Goal: Task Accomplishment & Management: Complete application form

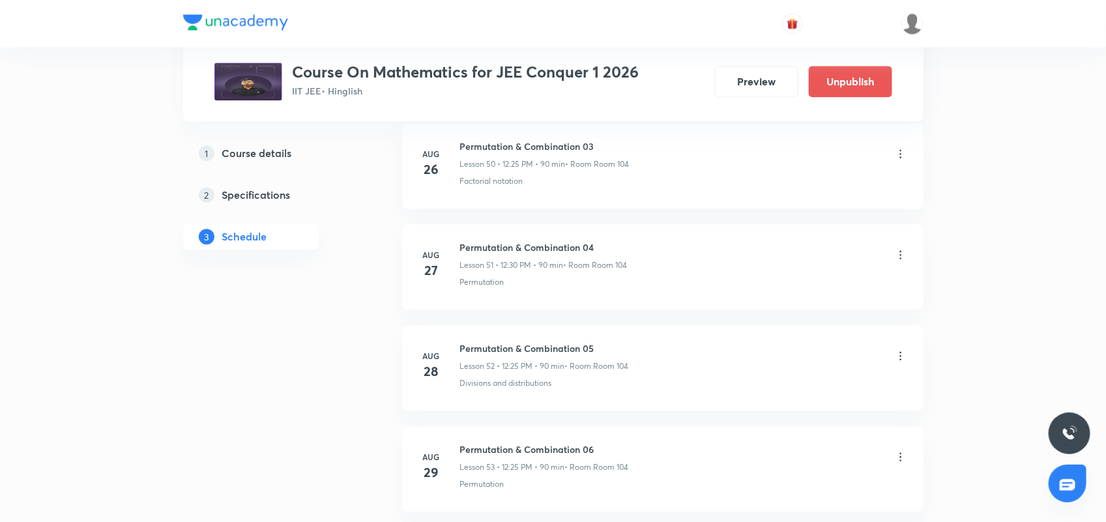
scroll to position [6093, 0]
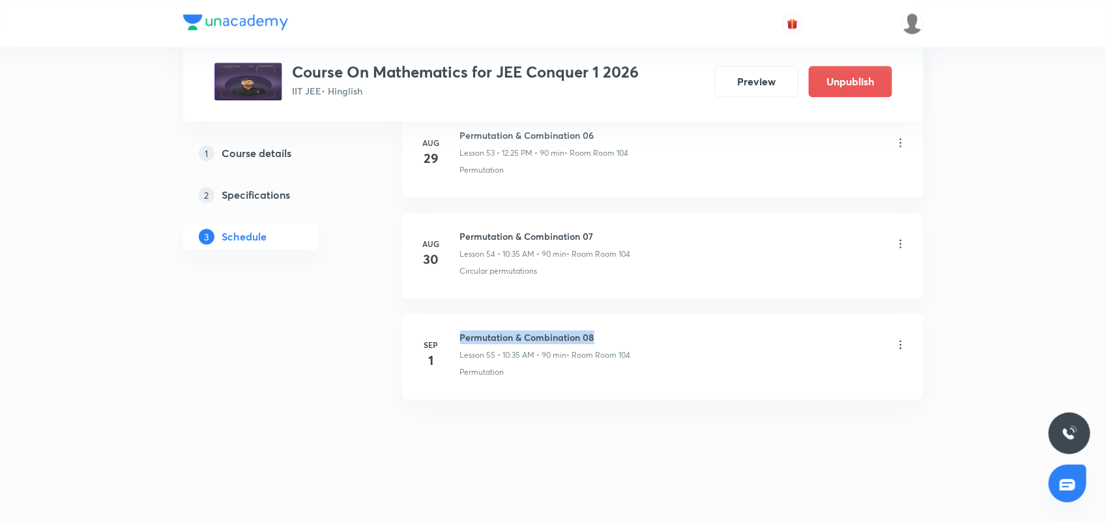
drag, startPoint x: 459, startPoint y: 337, endPoint x: 607, endPoint y: 337, distance: 147.2
click at [607, 337] on h6 "Permutation & Combination 08" at bounding box center [545, 337] width 171 height 14
copy h6 "Permutation & Combination 08"
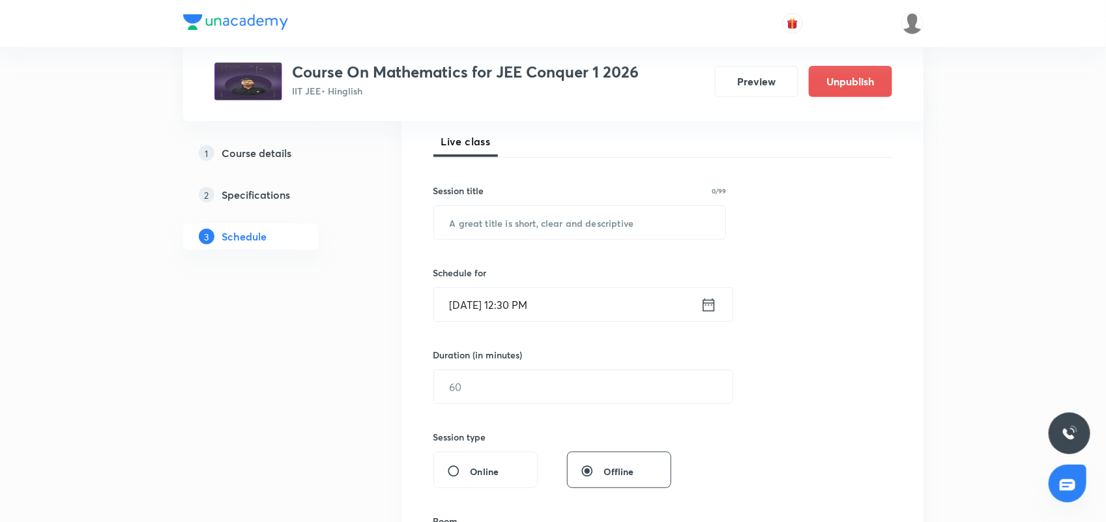
scroll to position [0, 0]
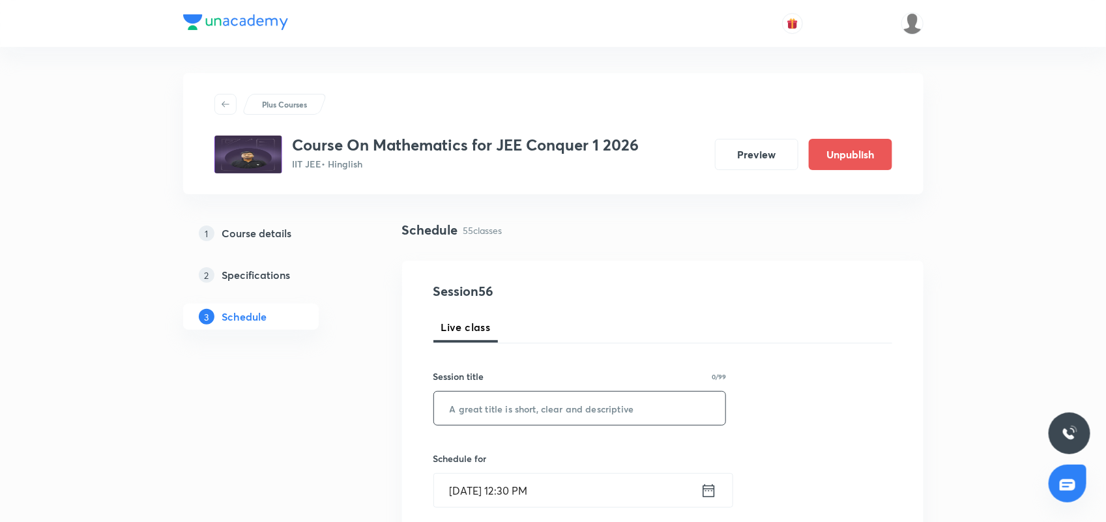
click at [473, 410] on input "text" at bounding box center [580, 408] width 292 height 33
paste input "Permutation & Combination 08"
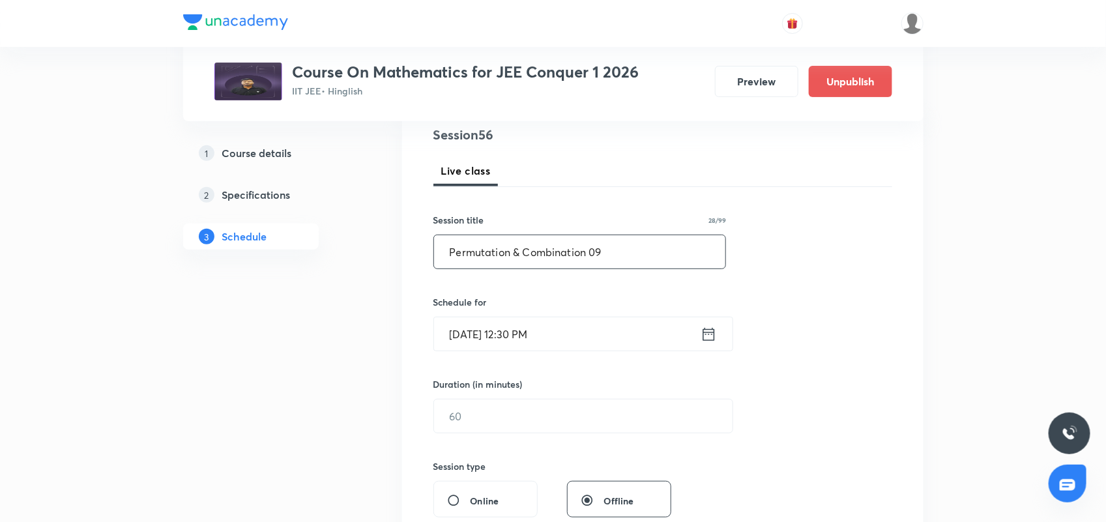
scroll to position [163, 0]
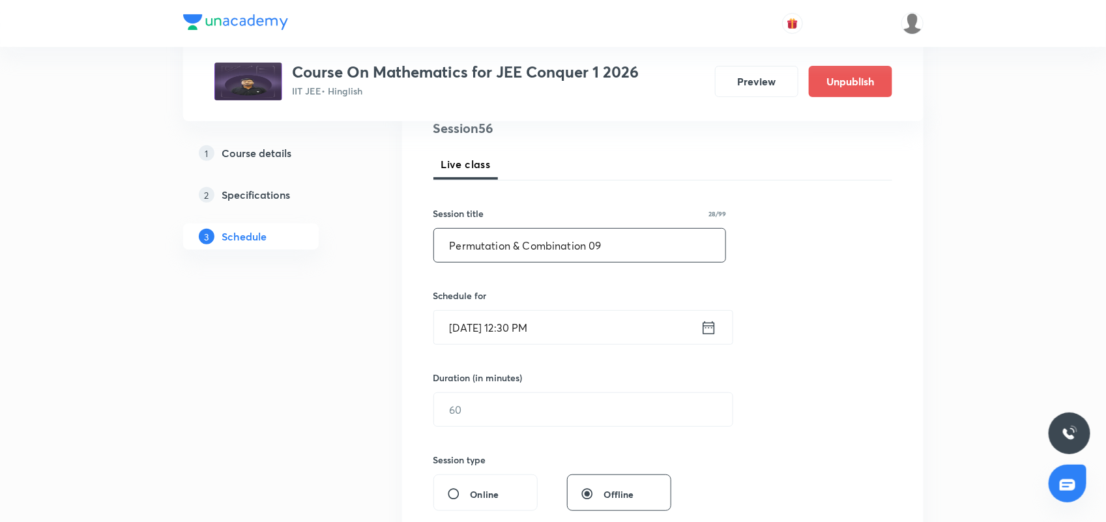
click at [709, 329] on icon at bounding box center [708, 328] width 16 height 18
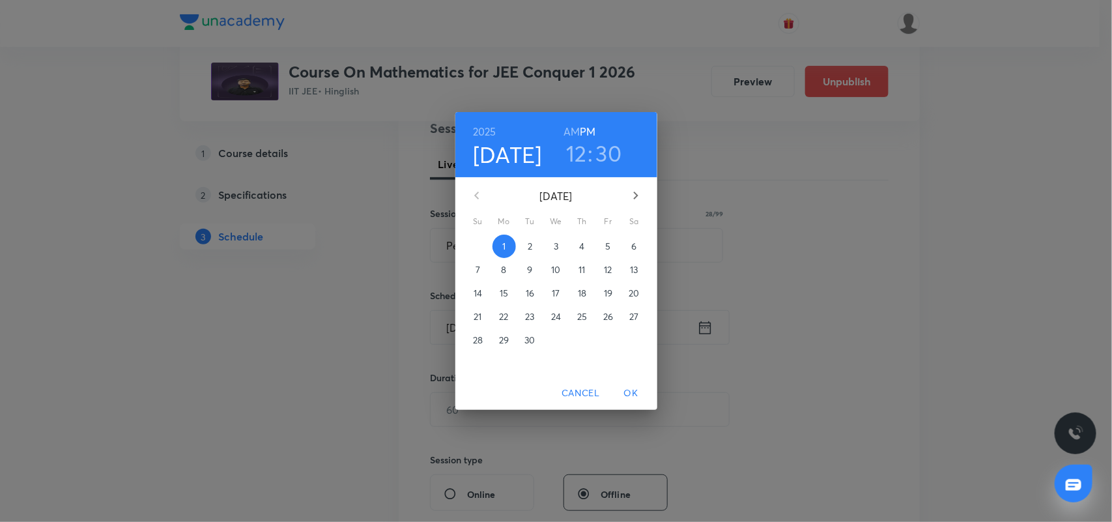
click at [611, 154] on h3 "30" at bounding box center [609, 152] width 26 height 27
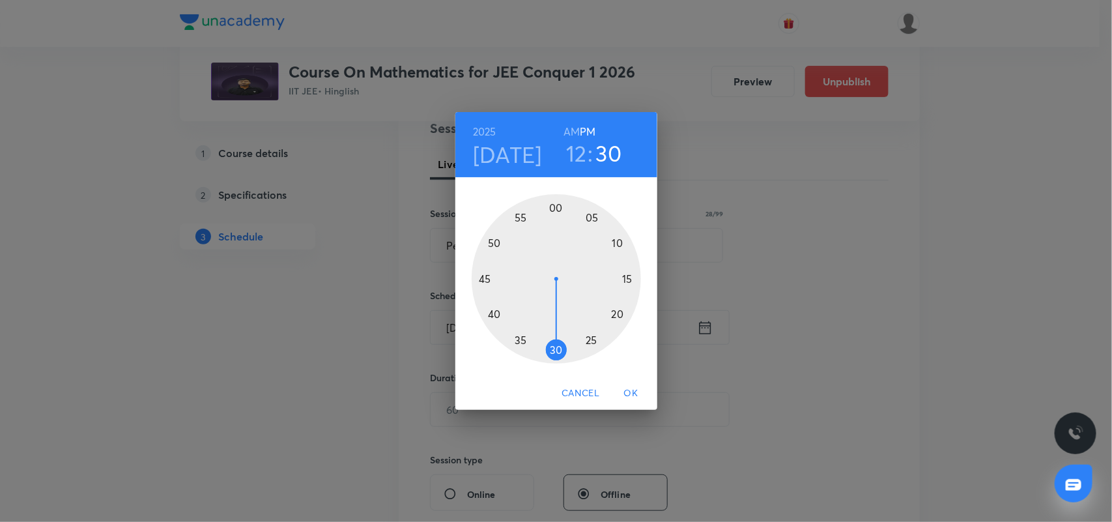
click at [519, 341] on div at bounding box center [556, 278] width 169 height 169
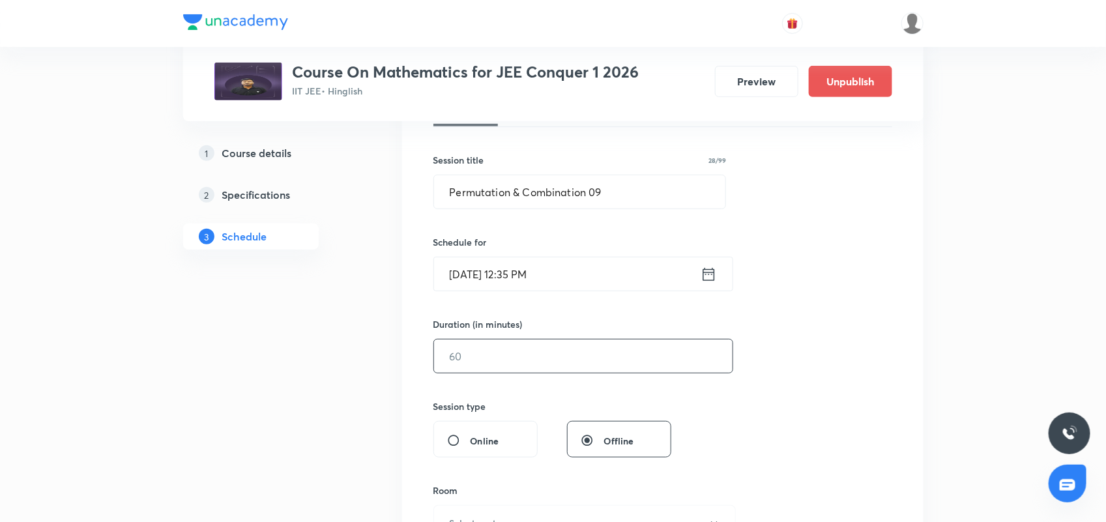
scroll to position [244, 0]
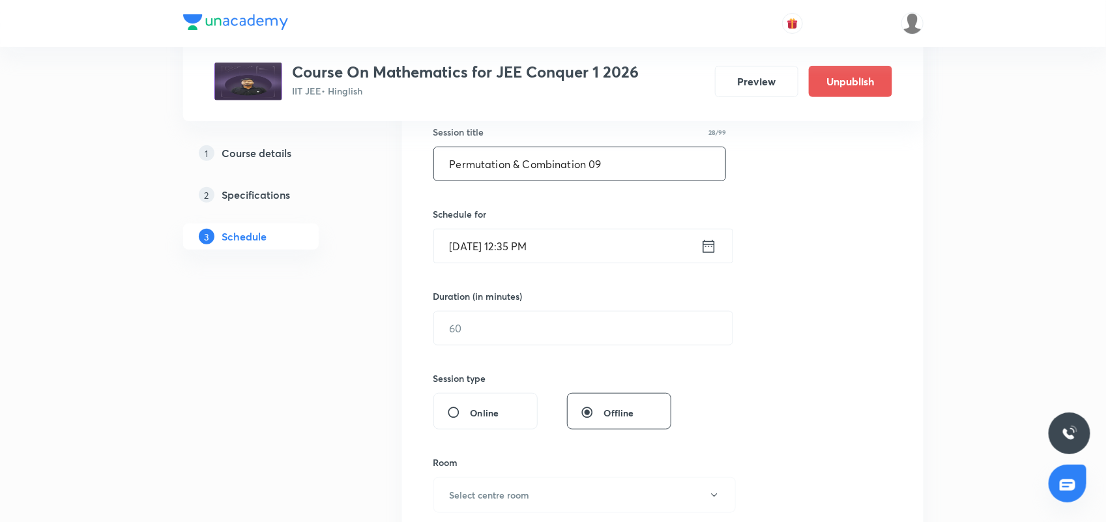
click at [601, 168] on input "Permutation & Combination 09" at bounding box center [580, 163] width 292 height 33
type input "Permutation & Combination 08"
click at [489, 323] on input "text" at bounding box center [583, 327] width 298 height 33
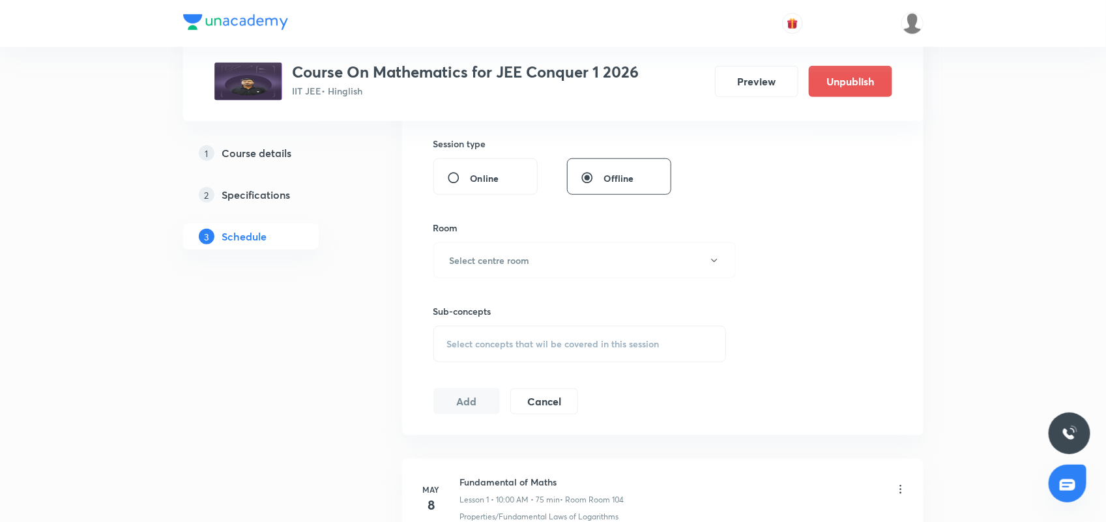
scroll to position [489, 0]
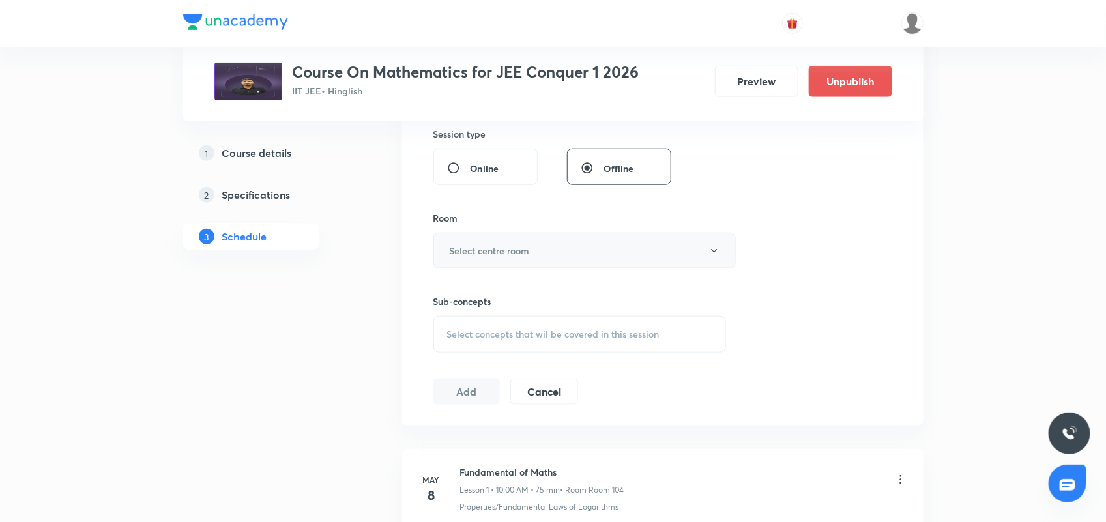
type input "90"
click at [496, 259] on button "Select centre room" at bounding box center [584, 251] width 302 height 36
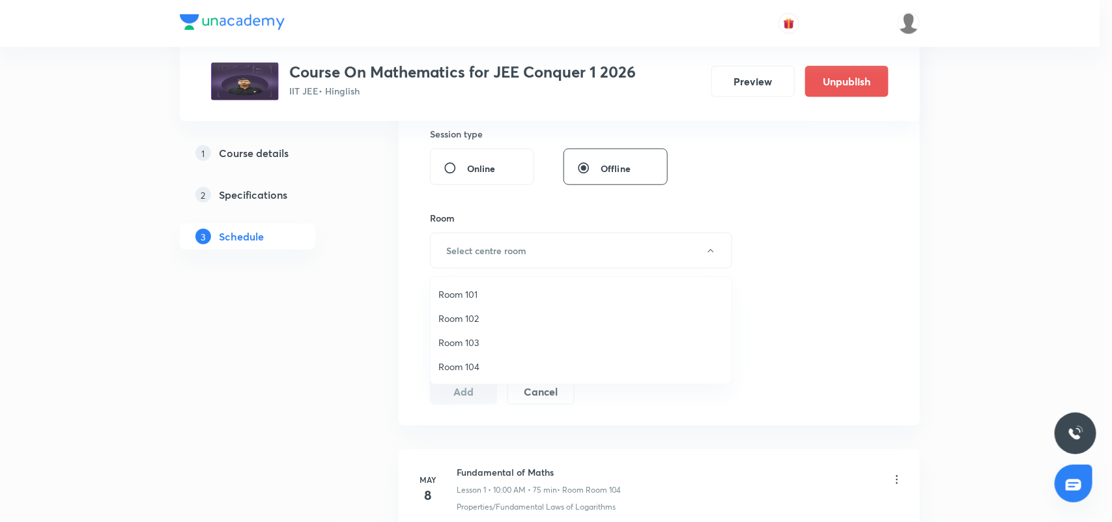
click at [480, 369] on span "Room 104" at bounding box center [580, 367] width 285 height 14
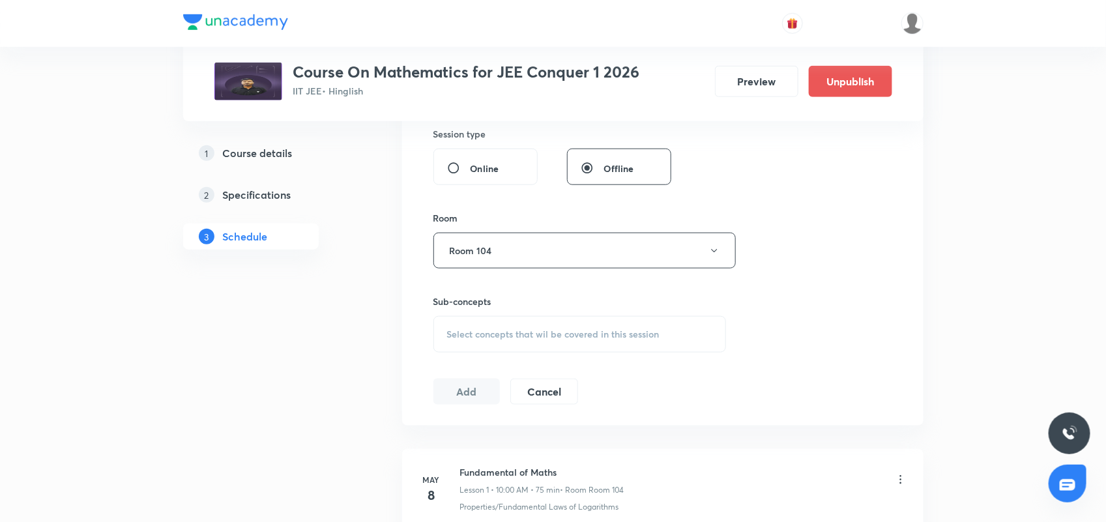
click at [497, 341] on div "Select concepts that wil be covered in this session" at bounding box center [579, 334] width 293 height 36
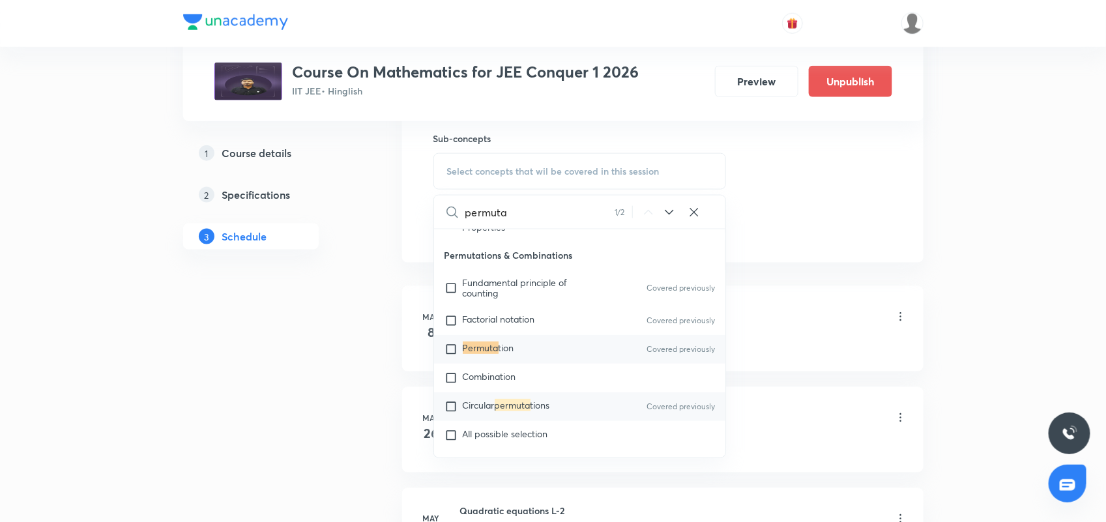
scroll to position [2414, 0]
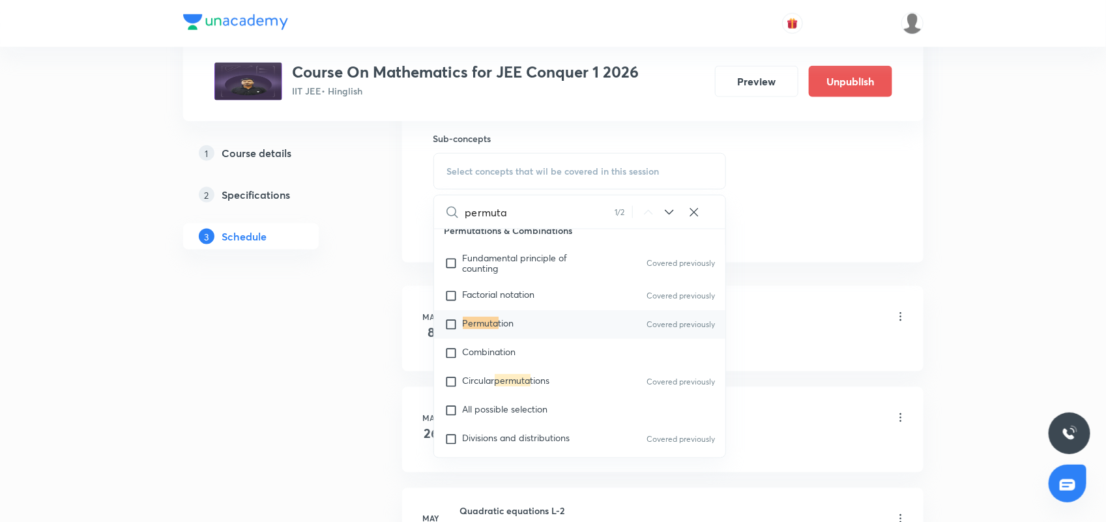
type input "permuta"
click at [549, 310] on div "Permuta tion Covered previously" at bounding box center [580, 324] width 292 height 29
checkbox input "true"
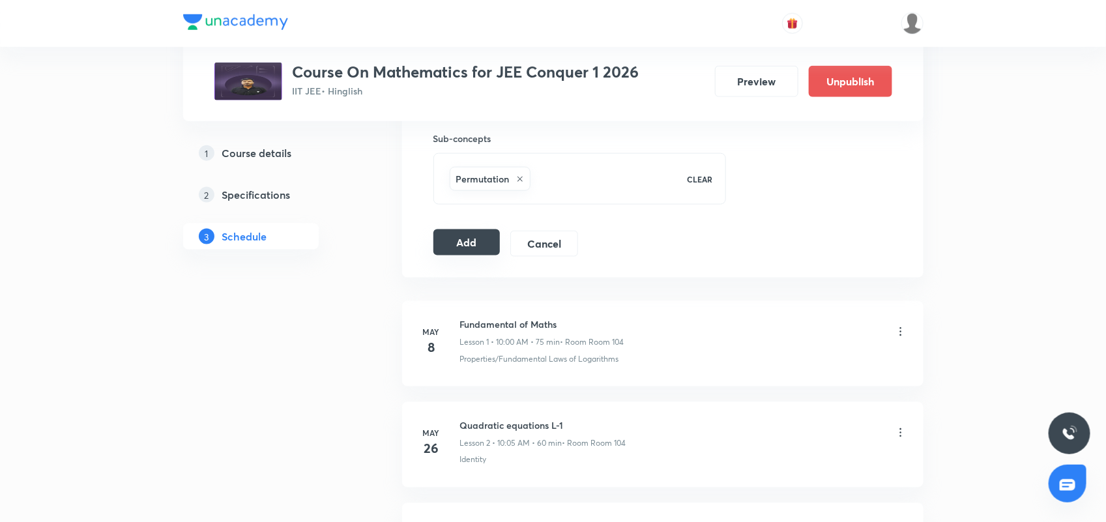
click at [476, 241] on button "Add" at bounding box center [466, 242] width 67 height 26
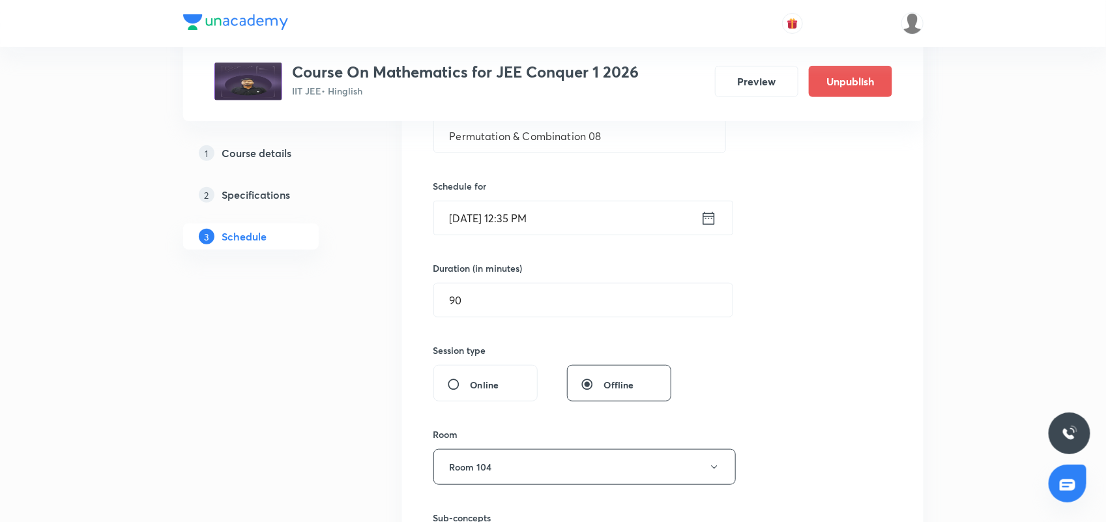
scroll to position [244, 0]
